Goal: Task Accomplishment & Management: Manage account settings

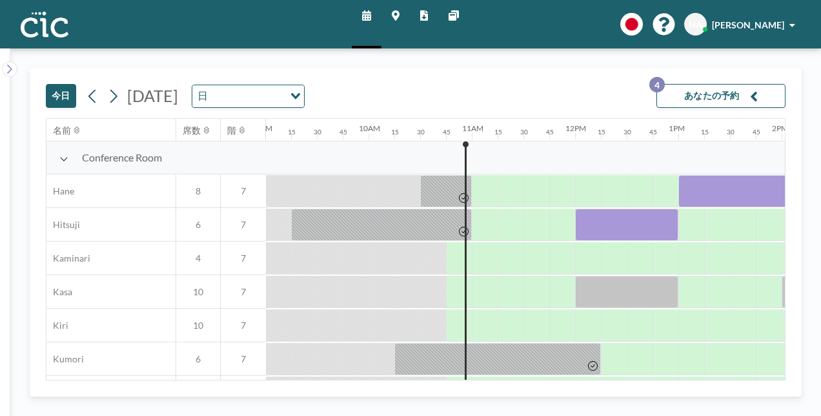
scroll to position [0, 1085]
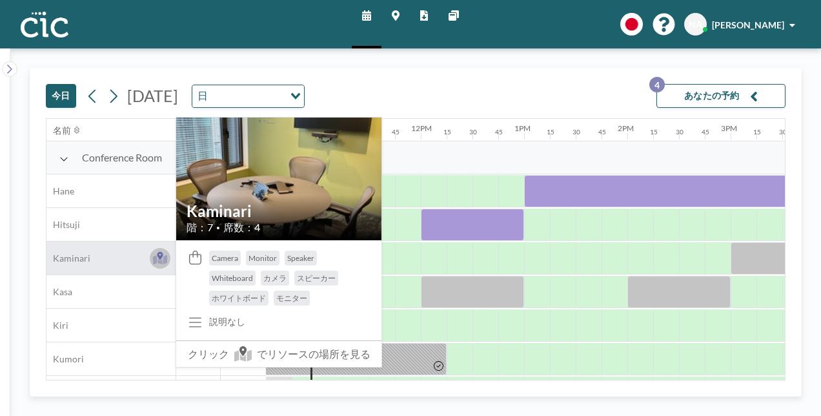
click at [163, 264] on button at bounding box center [160, 258] width 21 height 21
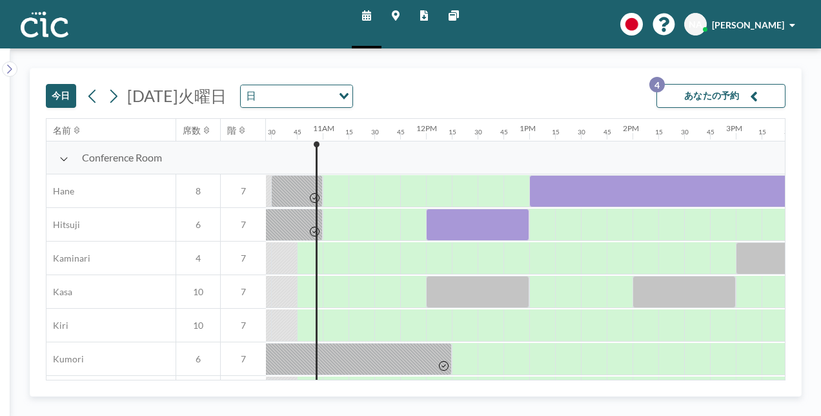
scroll to position [0, 1085]
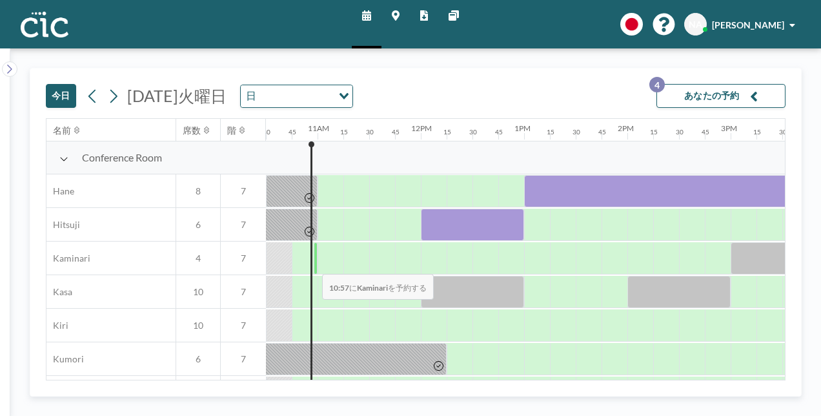
click at [312, 264] on div at bounding box center [305, 258] width 26 height 32
click at [321, 265] on div at bounding box center [331, 258] width 26 height 32
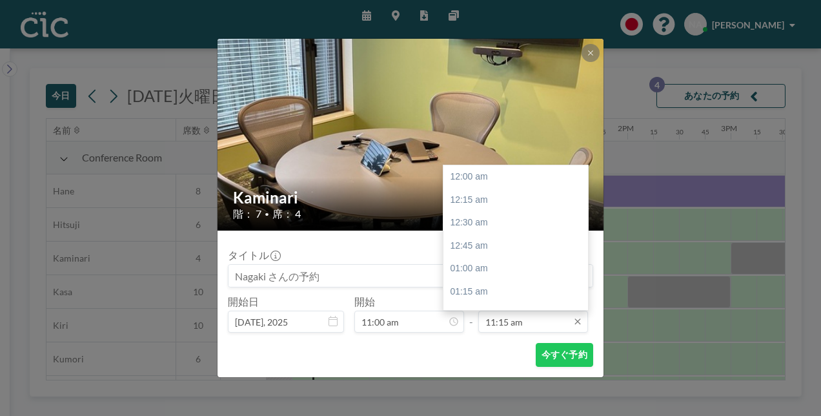
scroll to position [1034, 0]
click at [513, 254] on div "12:00 pm" at bounding box center [518, 245] width 151 height 23
type input "12:00 pm"
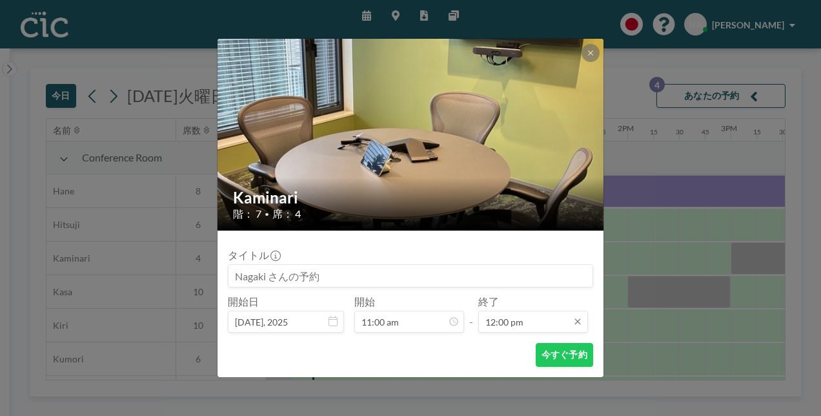
scroll to position [1103, 0]
click at [575, 349] on button "今すぐ予約" at bounding box center [564, 355] width 57 height 24
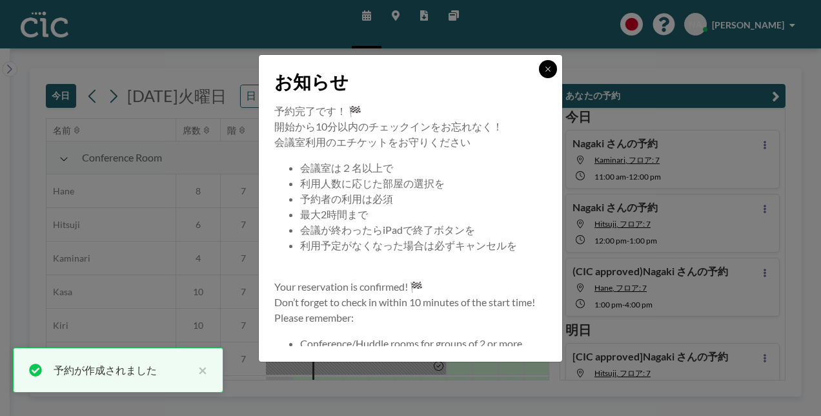
click at [550, 68] on icon at bounding box center [548, 69] width 8 height 8
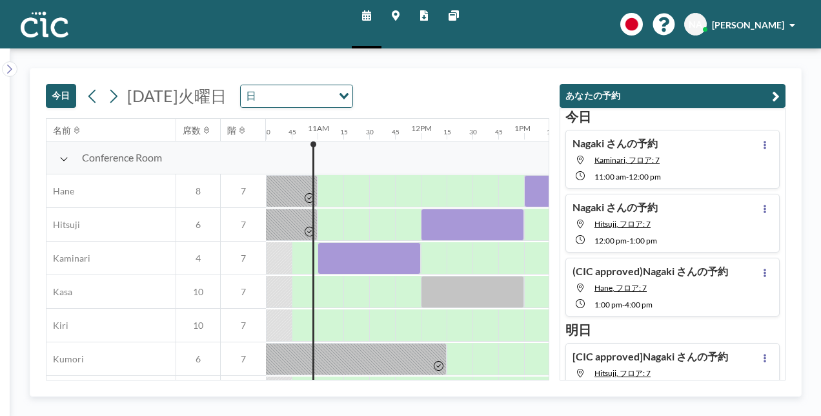
click at [438, 98] on div "今日 [DATE]火曜日 日 Loading..." at bounding box center [298, 93] width 504 height 50
click at [782, 98] on button "あなたの予約" at bounding box center [673, 96] width 226 height 24
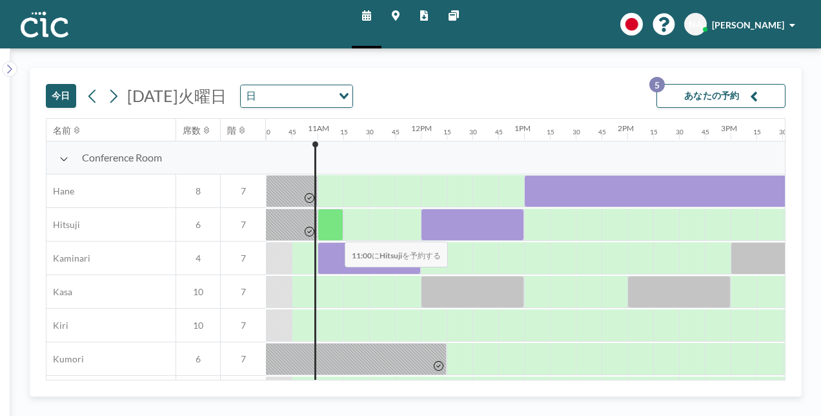
click at [334, 232] on div at bounding box center [331, 225] width 26 height 32
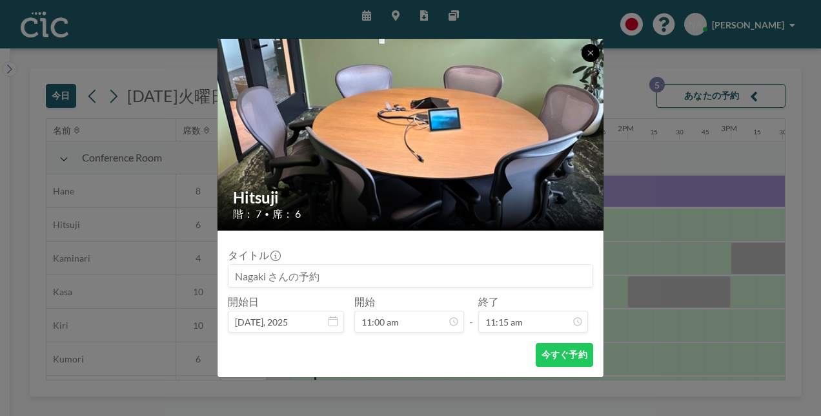
click at [590, 54] on icon at bounding box center [591, 53] width 8 height 8
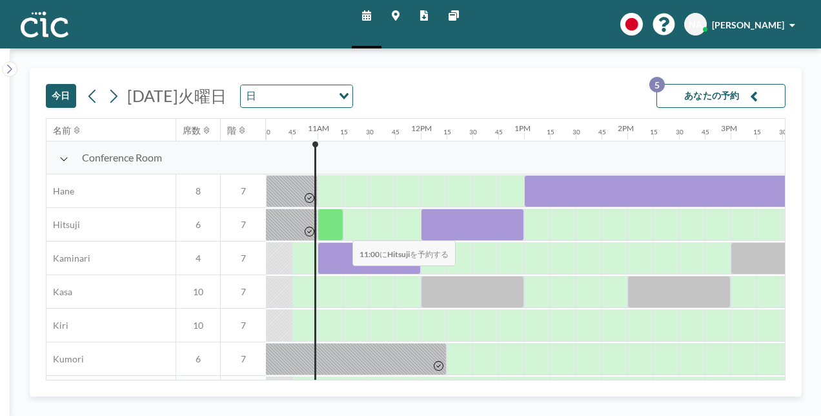
drag, startPoint x: 345, startPoint y: 256, endPoint x: 337, endPoint y: 230, distance: 27.0
click at [337, 230] on div "Conference Room Hane 8 7 Hitsuji 6 7 Kaminari 4 7 Kasa 10 7 Kiri 10 7 Kumori 6 …" at bounding box center [311, 325] width 2698 height 369
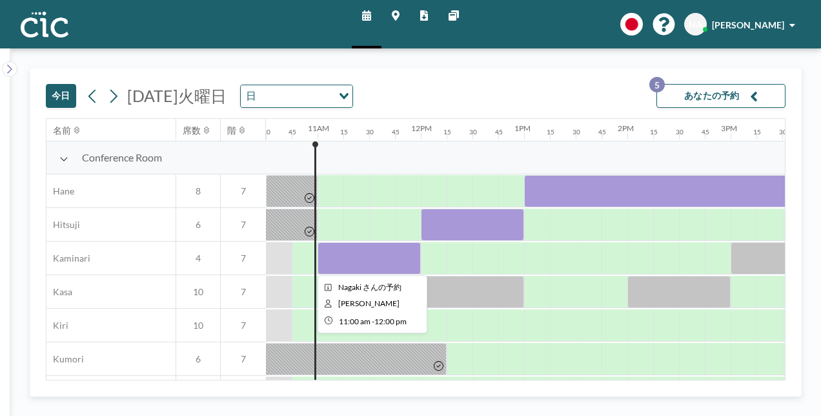
drag, startPoint x: 337, startPoint y: 230, endPoint x: 356, endPoint y: 250, distance: 27.8
click at [356, 250] on div at bounding box center [369, 258] width 103 height 32
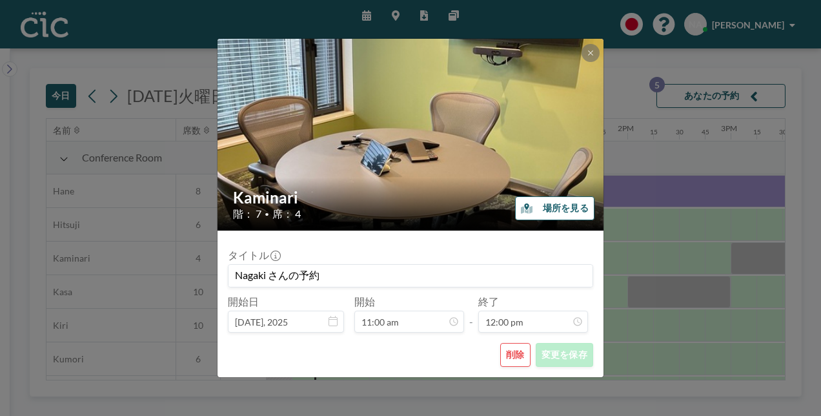
click at [523, 351] on button "削除" at bounding box center [515, 355] width 30 height 24
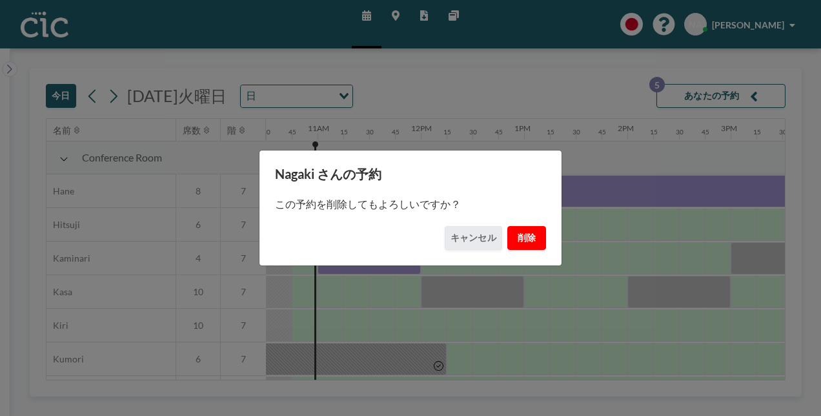
click at [527, 242] on button "削除" at bounding box center [526, 238] width 39 height 24
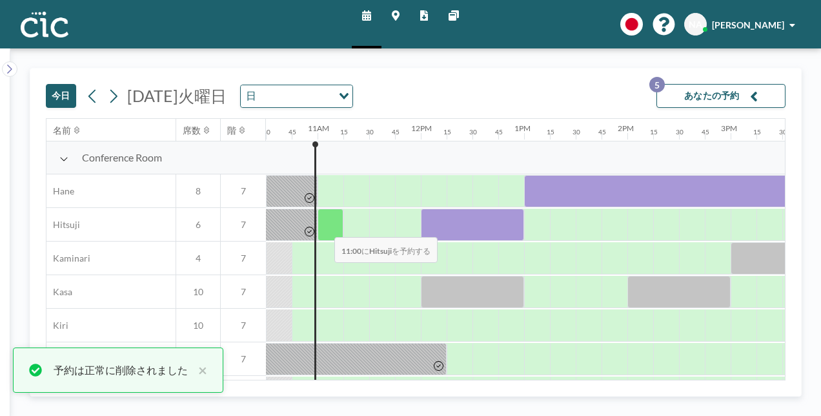
click at [324, 227] on div at bounding box center [331, 225] width 26 height 32
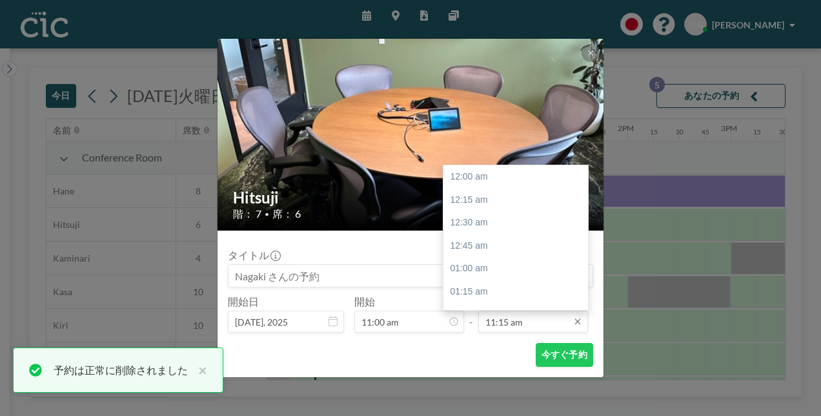
scroll to position [1034, 0]
click at [521, 248] on div "12:00 pm" at bounding box center [518, 245] width 151 height 23
type input "12:00 pm"
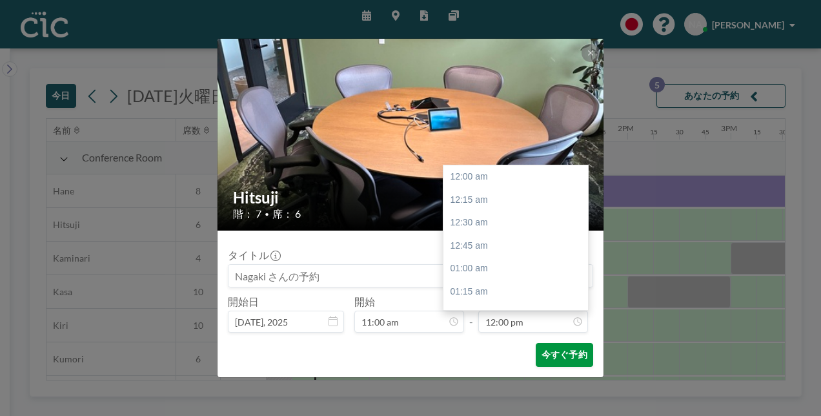
scroll to position [1103, 0]
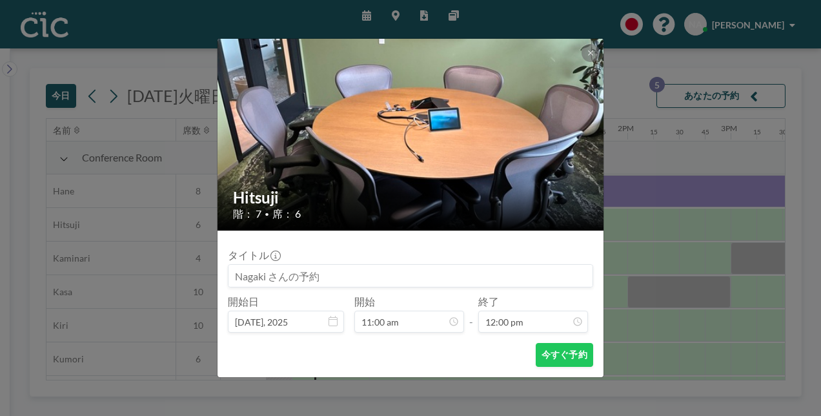
click at [561, 367] on form "タイトル 開始日 [DATE], 2025 開始 11:00 am - 終了 12:00 pm 12:00 am 12:15 am 12:30 am 12:4…" at bounding box center [411, 303] width 386 height 147
click at [558, 354] on button "今すぐ予約" at bounding box center [564, 355] width 57 height 24
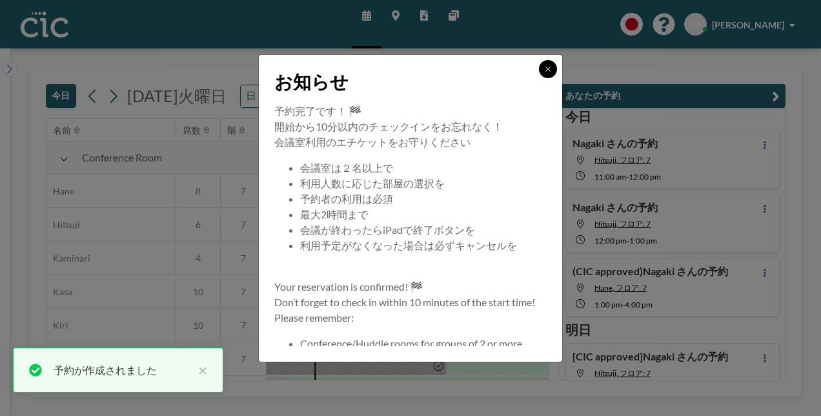
click at [550, 63] on button at bounding box center [548, 69] width 18 height 18
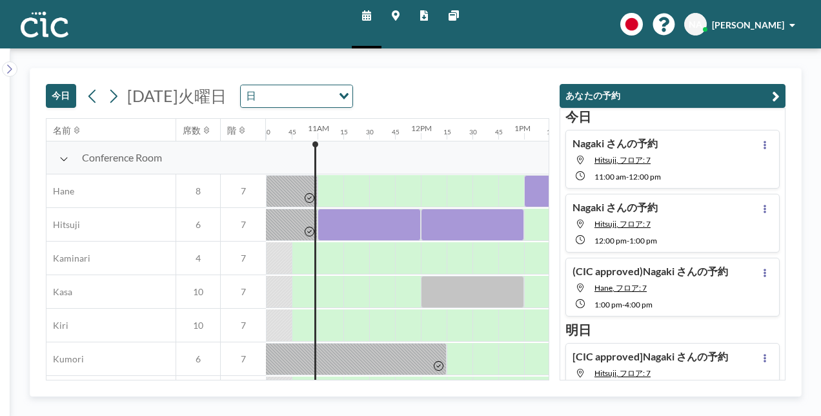
click at [777, 89] on icon "button" at bounding box center [776, 95] width 8 height 15
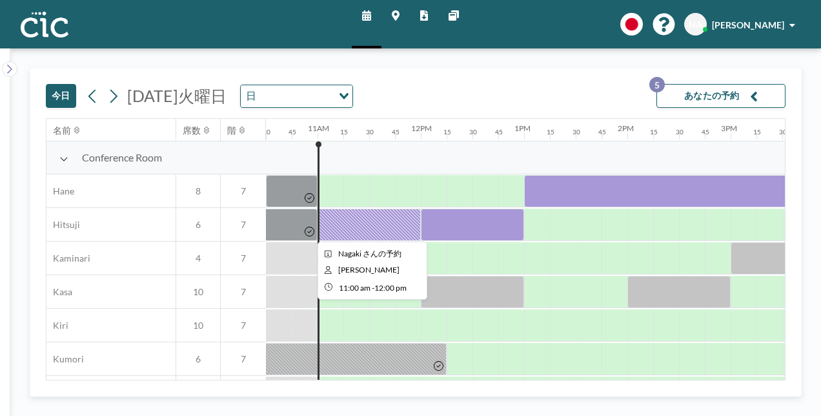
click at [332, 223] on div at bounding box center [369, 225] width 103 height 32
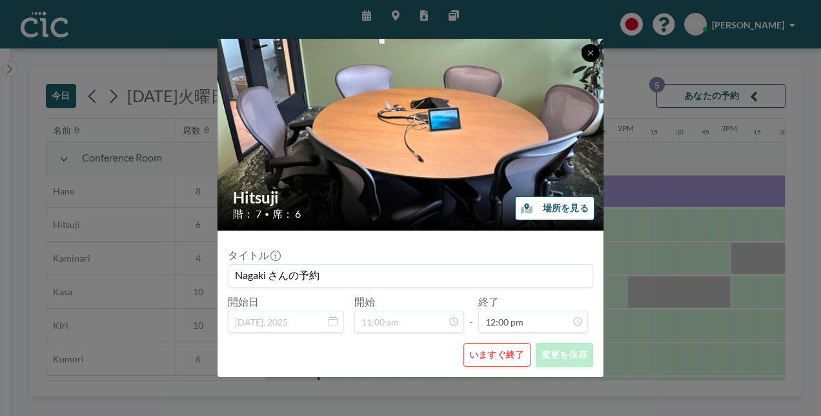
click at [595, 50] on button at bounding box center [591, 53] width 18 height 18
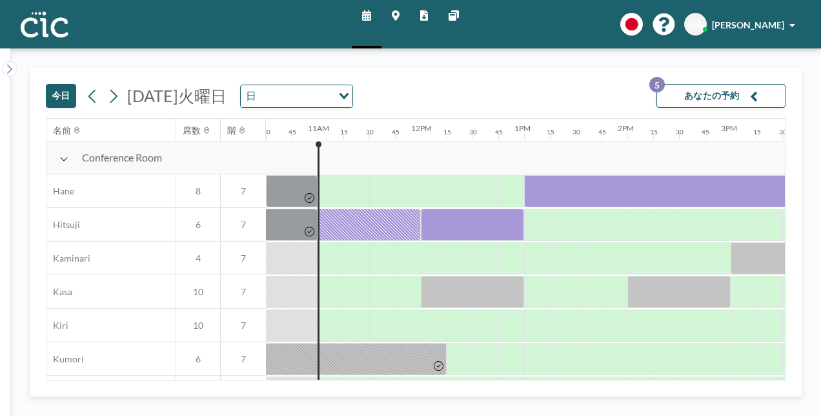
click at [493, 74] on div "今日 [DATE]火曜日 日 Loading... あなたの予約 5" at bounding box center [416, 93] width 740 height 50
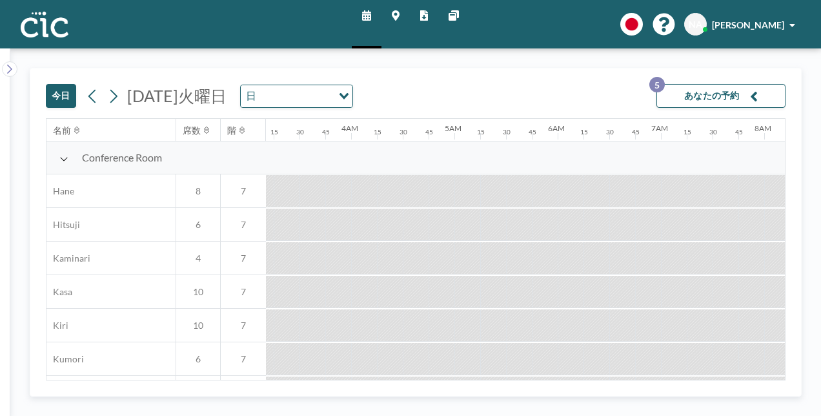
scroll to position [0, 1085]
